Goal: Task Accomplishment & Management: Use online tool/utility

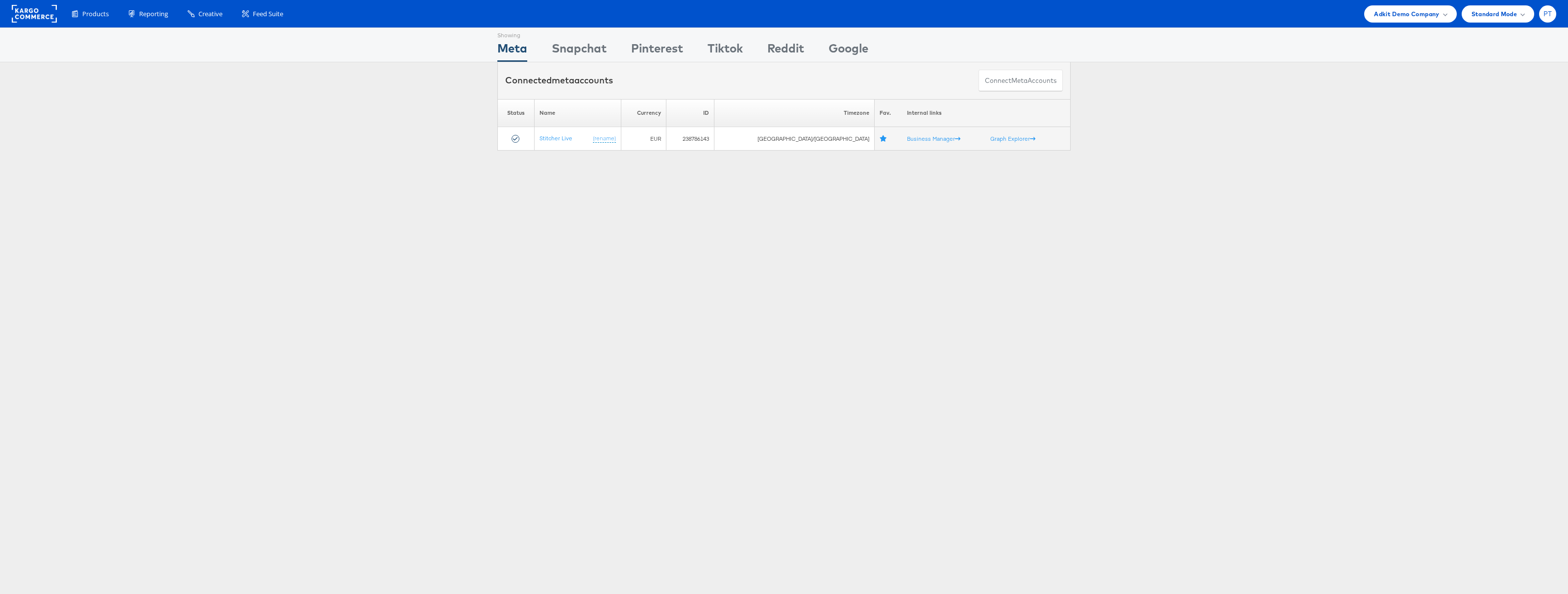
click at [1549, 14] on span "PT" at bounding box center [1548, 14] width 9 height 6
click at [1506, 94] on link "Internal Dashboard" at bounding box center [1506, 93] width 84 height 10
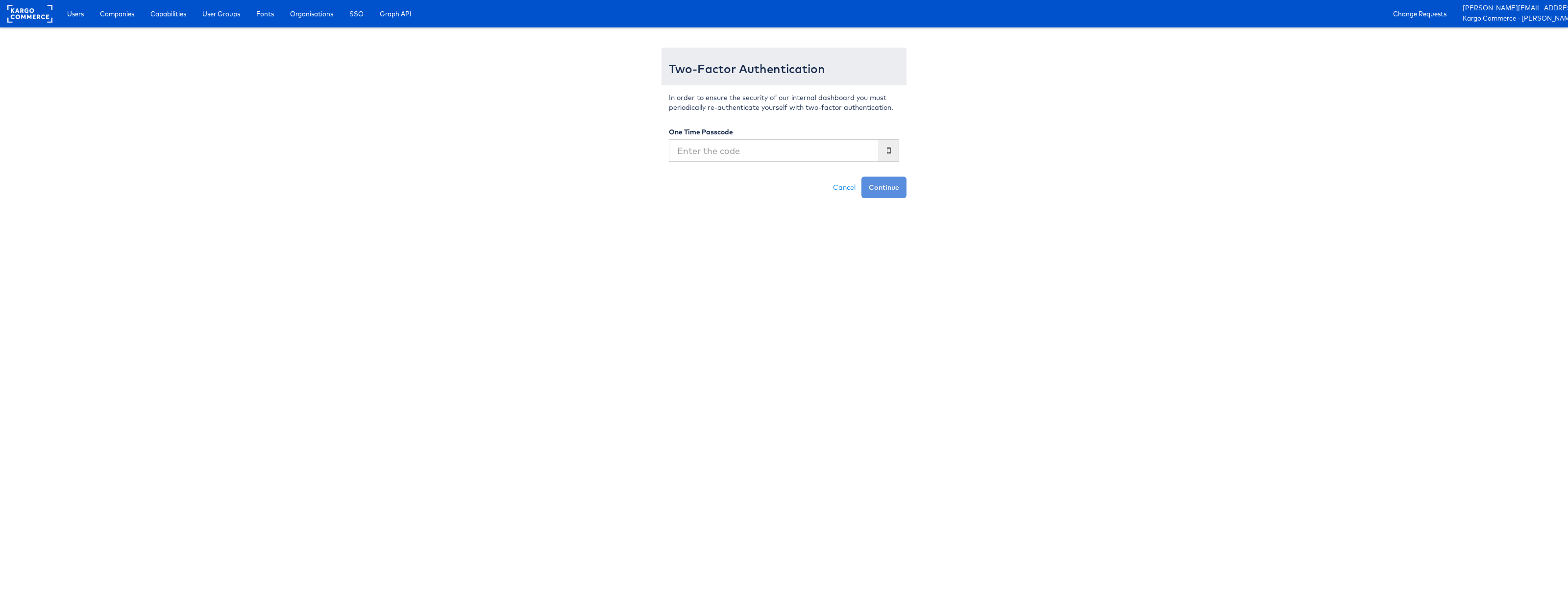
click at [750, 153] on input "text" at bounding box center [774, 151] width 211 height 23
type input "136516"
click at [862, 176] on button "Continue" at bounding box center [884, 187] width 45 height 21
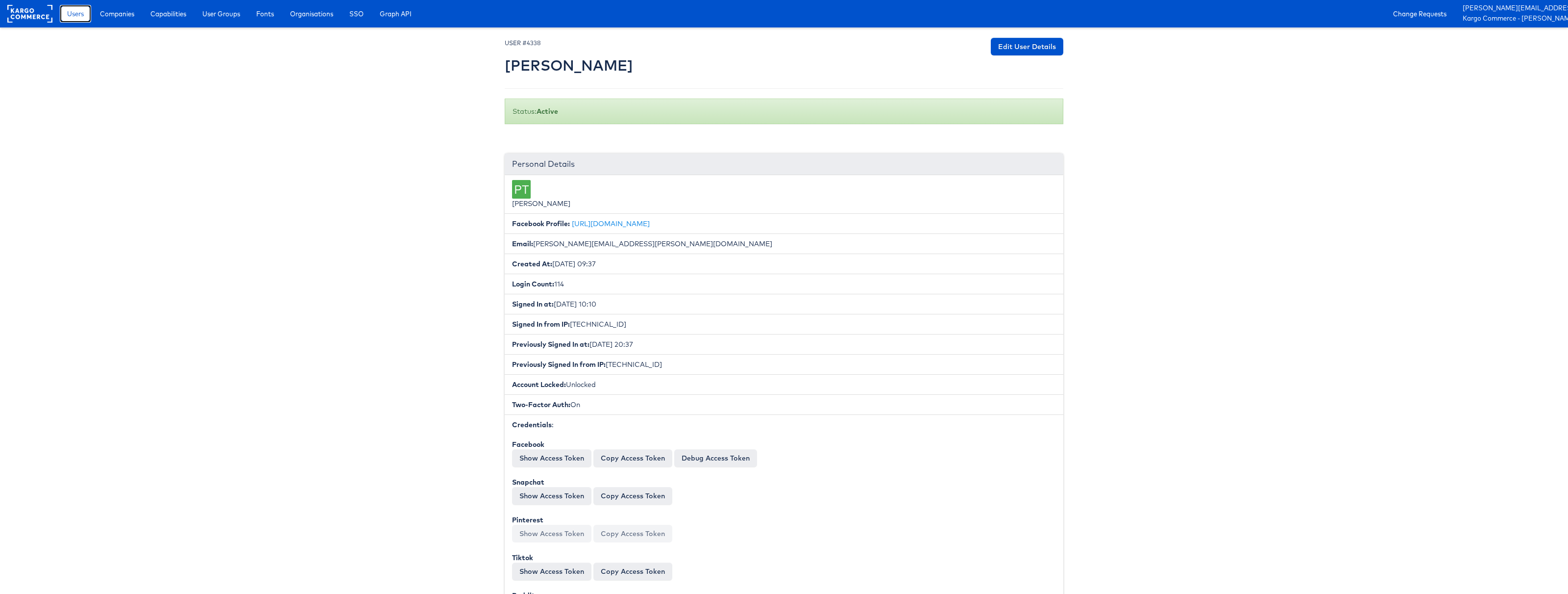
click at [73, 14] on span "Users" at bounding box center [75, 14] width 17 height 10
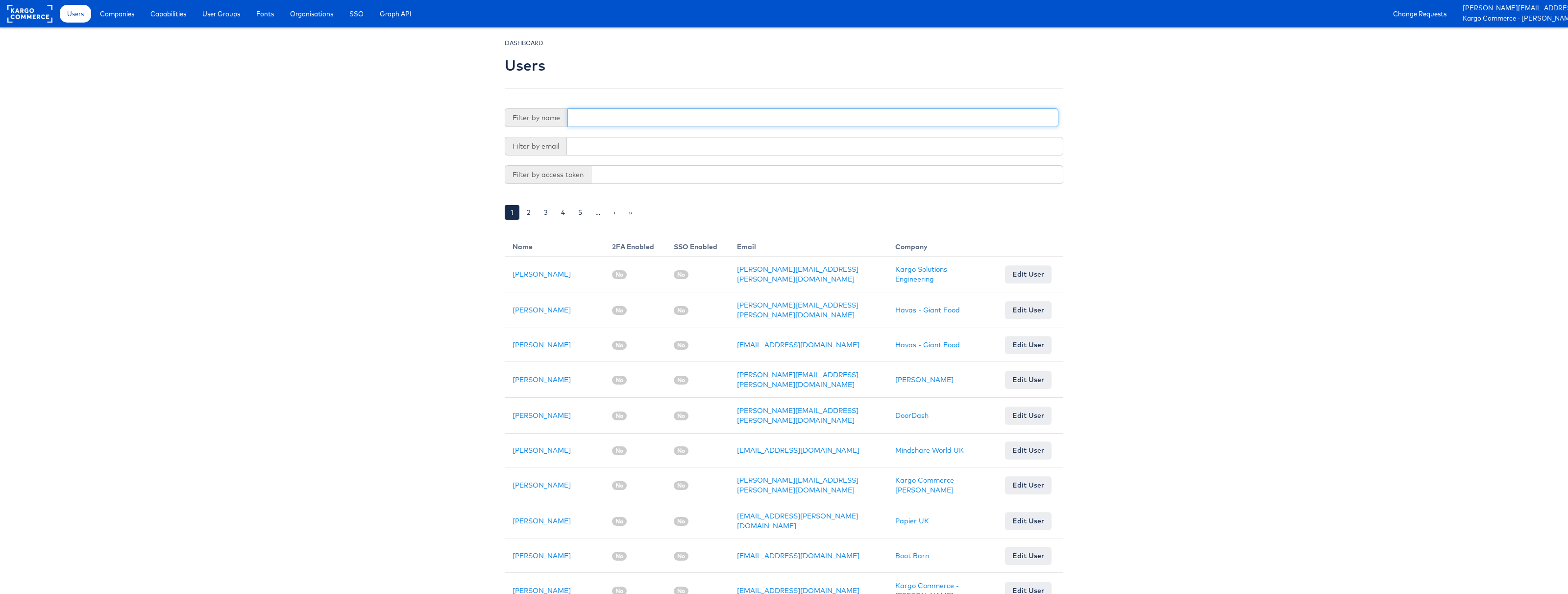
click at [620, 113] on input "text" at bounding box center [813, 117] width 491 height 19
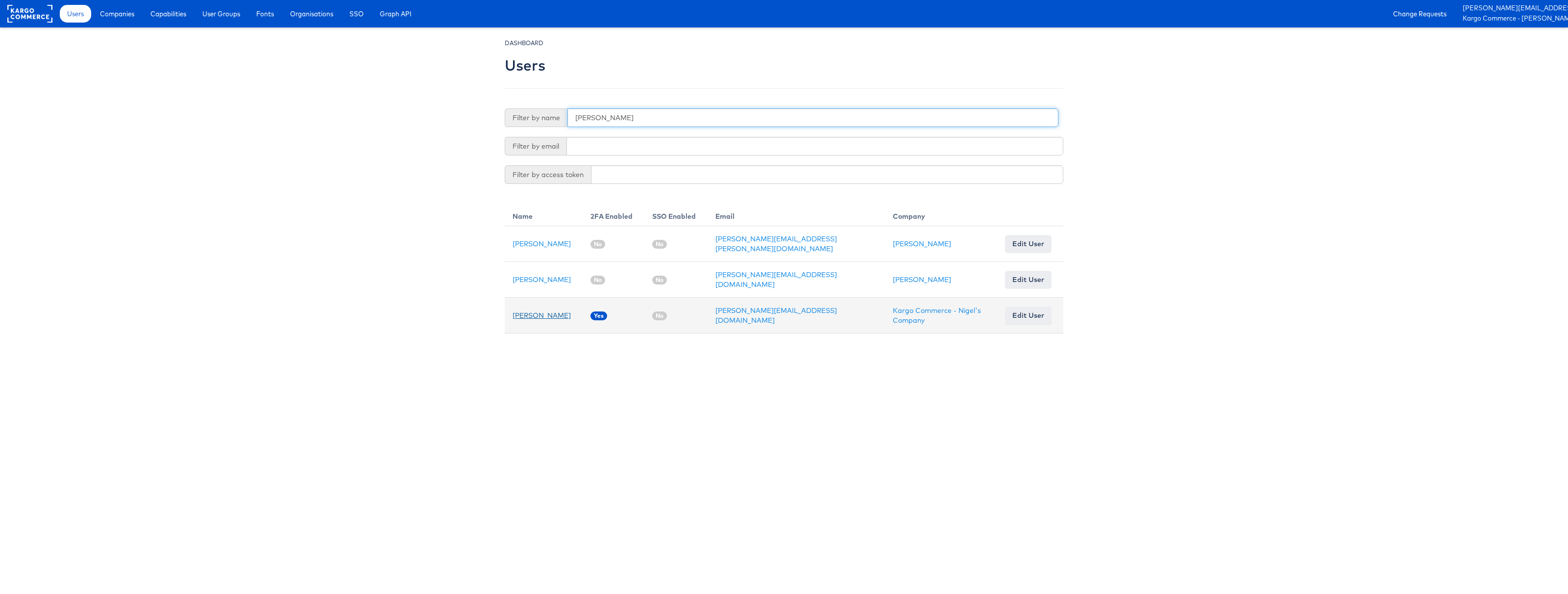
type input "nigel"
click at [542, 311] on link "Nigel O'Connor" at bounding box center [541, 316] width 59 height 9
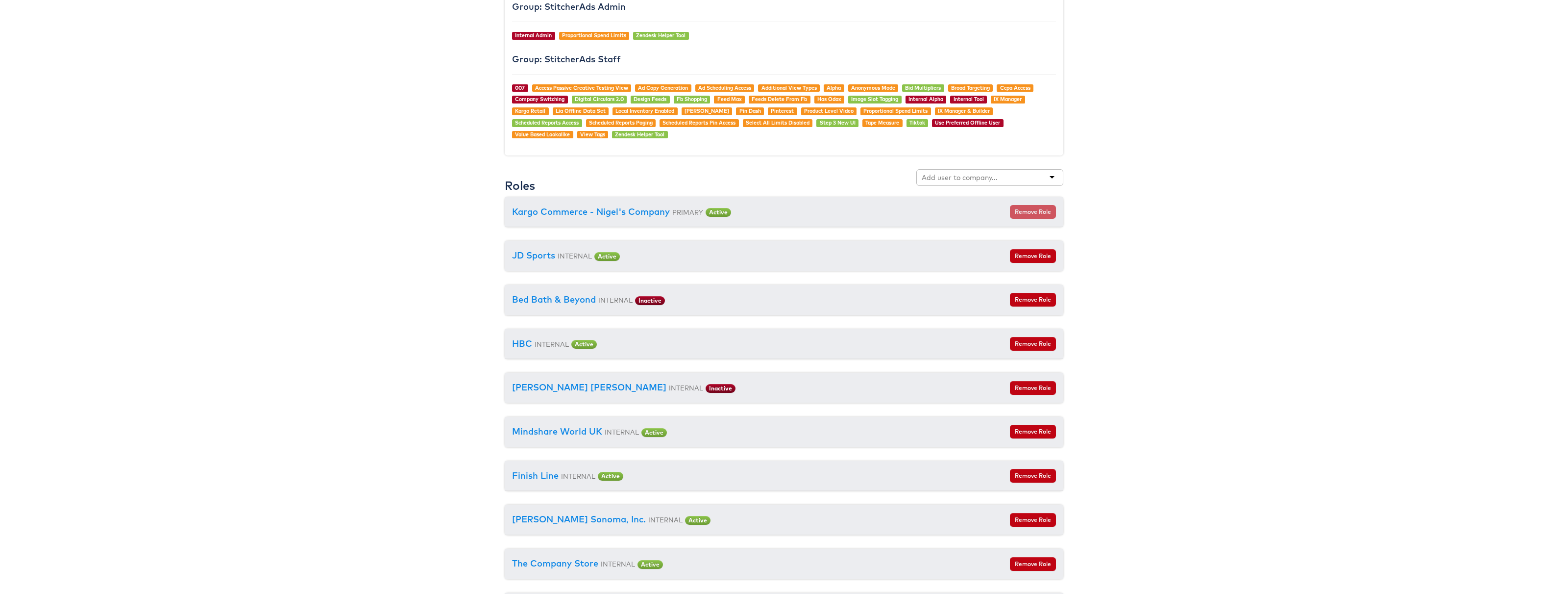
scroll to position [982, 0]
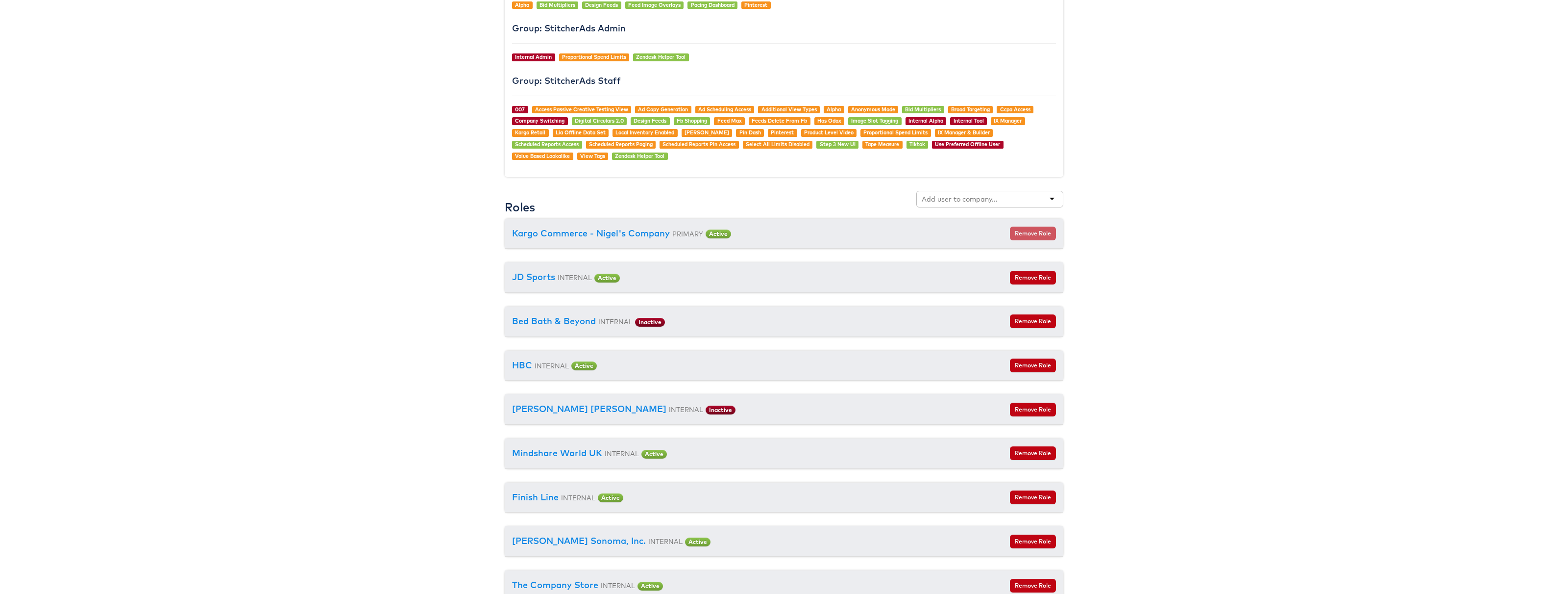
click at [958, 201] on input "text" at bounding box center [961, 199] width 78 height 10
type input "adk"
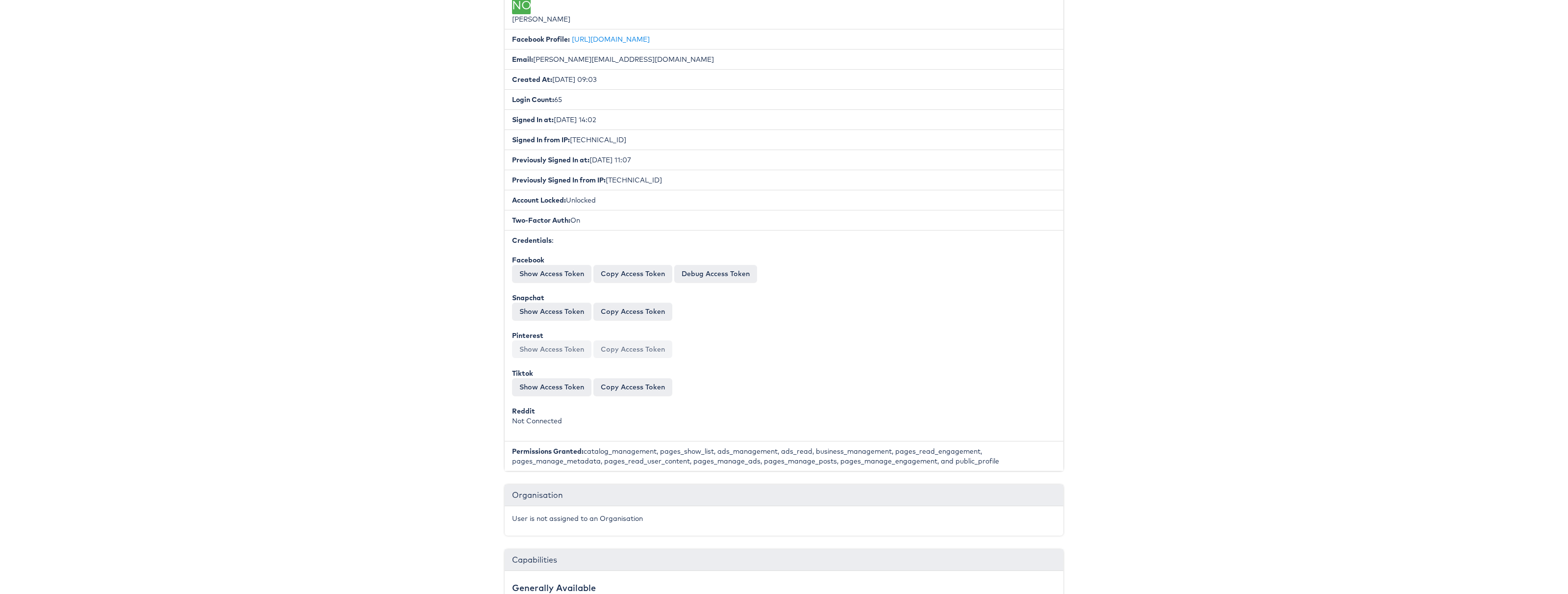
scroll to position [0, 0]
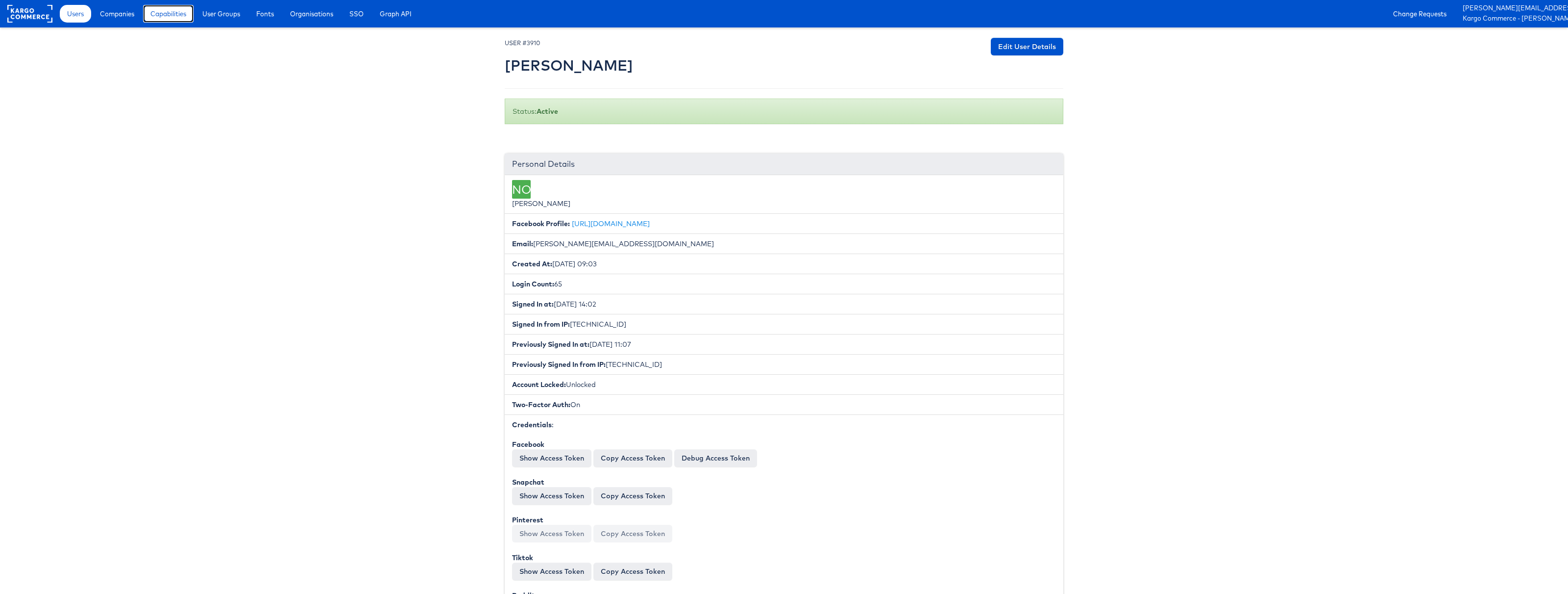
click at [167, 14] on span "Capabilities" at bounding box center [168, 14] width 36 height 10
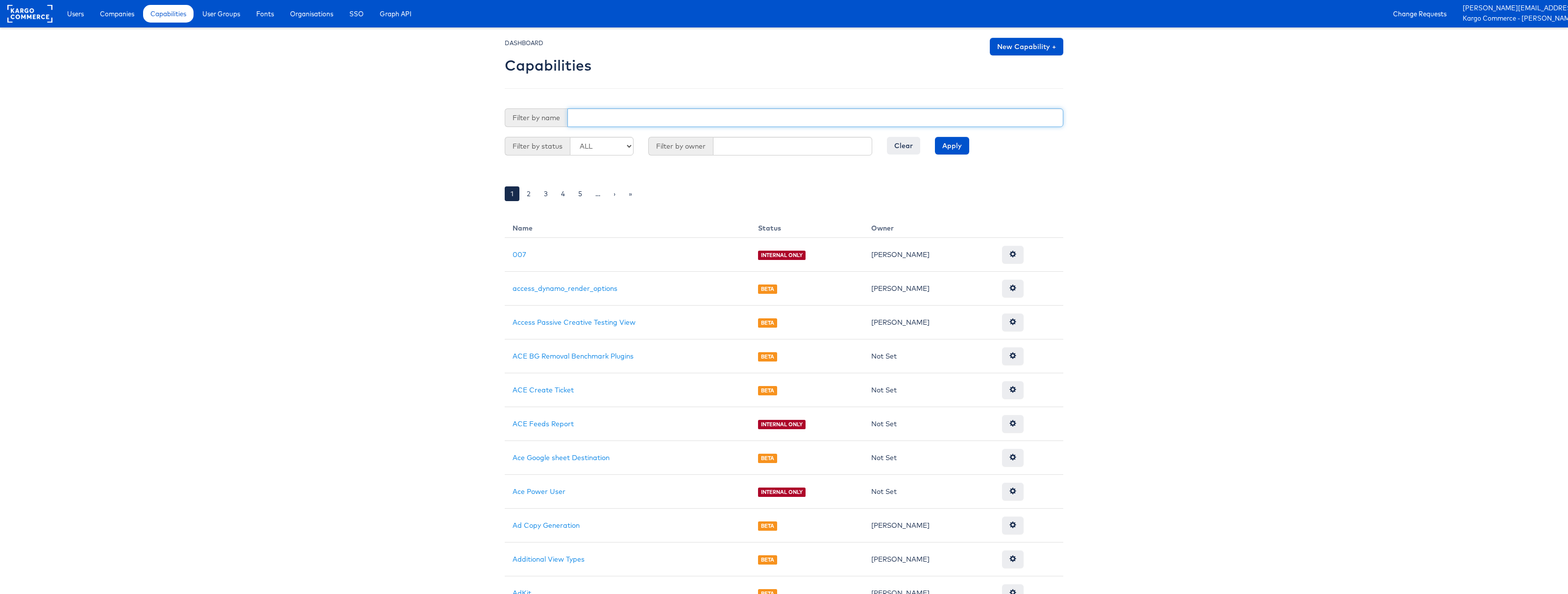
click at [616, 121] on input "text" at bounding box center [816, 117] width 496 height 19
type input "Adkit"
click at [956, 147] on input "Apply" at bounding box center [952, 145] width 34 height 17
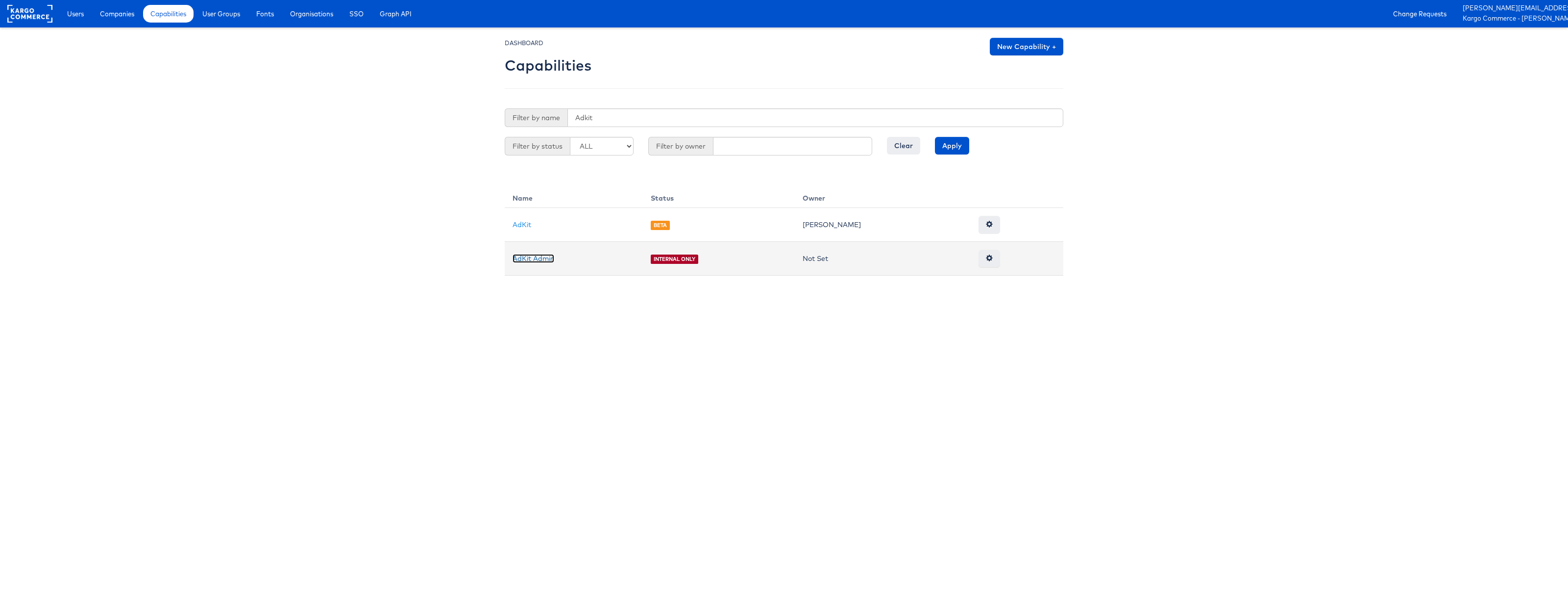
click at [527, 259] on link "AdKit Admin" at bounding box center [533, 259] width 42 height 9
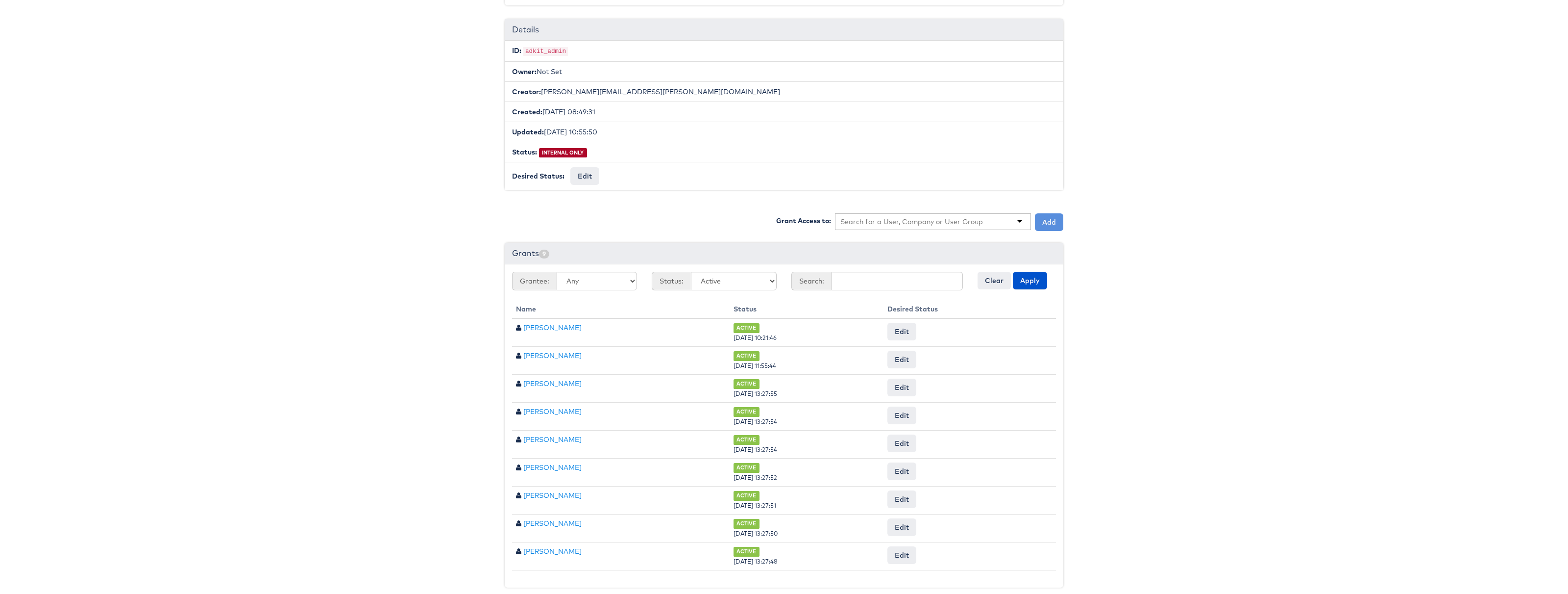
scroll to position [145, 0]
click at [931, 214] on input "text" at bounding box center [912, 215] width 143 height 10
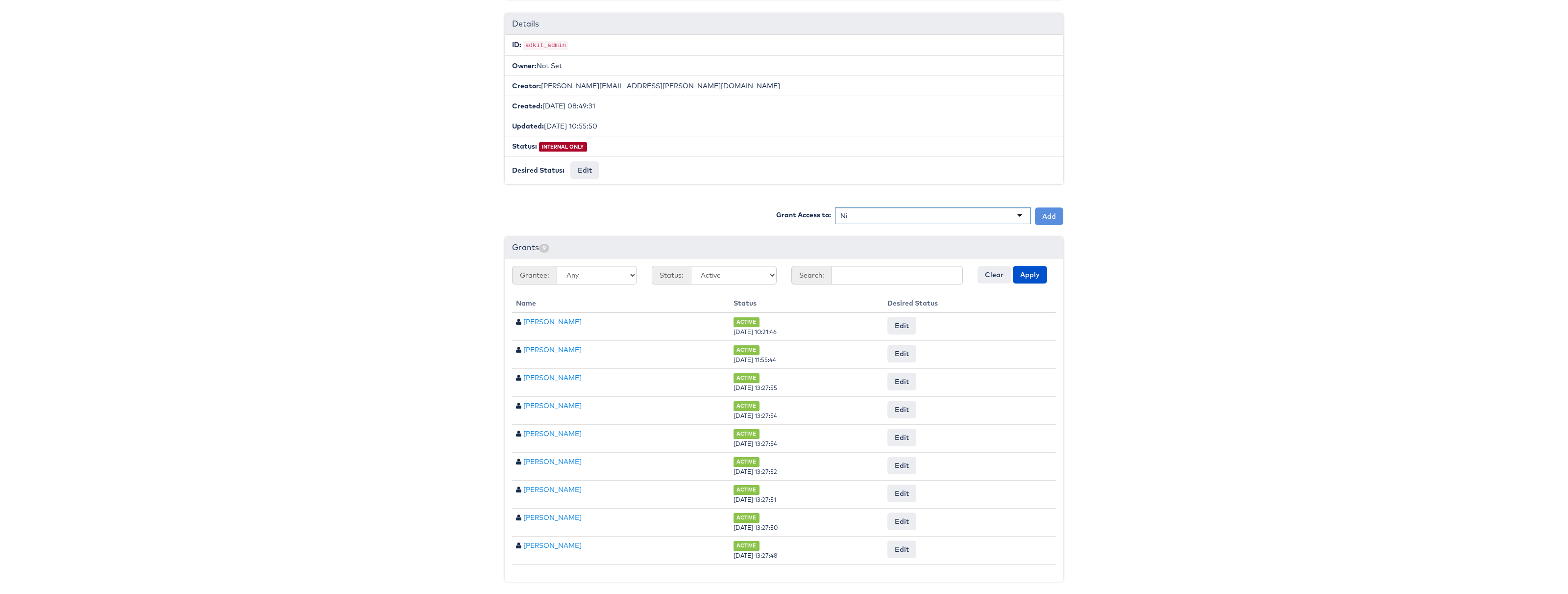
type input "Nig"
click at [1055, 216] on button "Add" at bounding box center [1049, 216] width 28 height 17
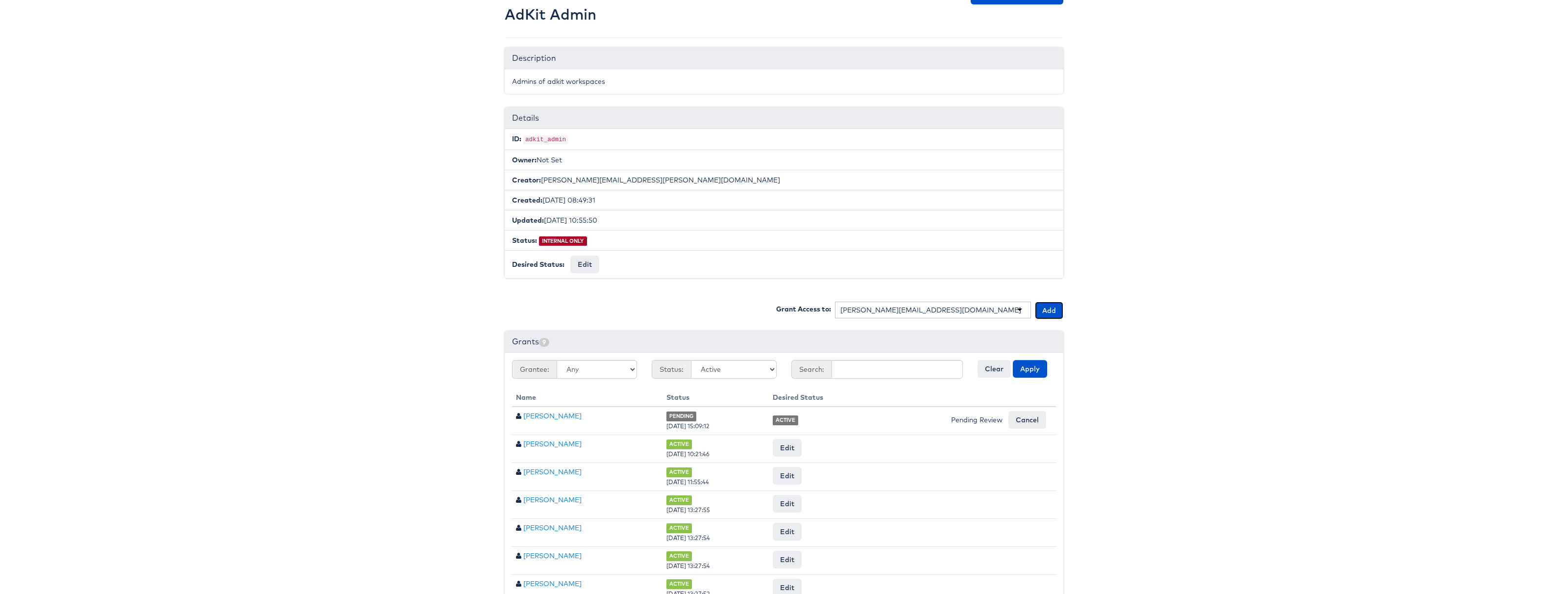
scroll to position [50, 0]
drag, startPoint x: 509, startPoint y: 14, endPoint x: 600, endPoint y: 16, distance: 91.0
click at [600, 16] on div "Capabilities #adkit_admin AdKit Admin Edit Capability Details" at bounding box center [784, 8] width 559 height 41
copy div "AdKit Admin Edit Capability Details"
